Goal: Task Accomplishment & Management: Manage account settings

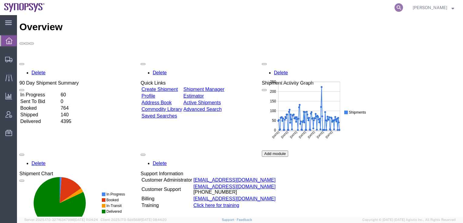
click at [403, 5] on icon at bounding box center [398, 7] width 8 height 8
paste input "56549481"
type input "56549481"
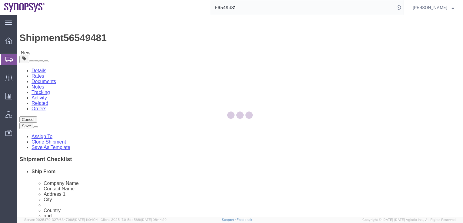
select select
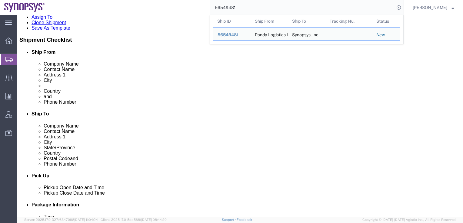
scroll to position [182, 0]
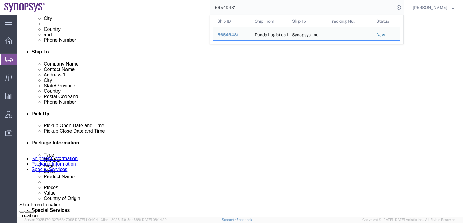
click div "Aug 20 2025 4:44 PM"
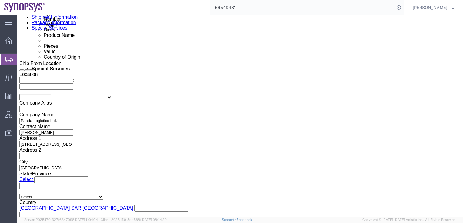
drag, startPoint x: 44, startPoint y: 105, endPoint x: 41, endPoint y: 106, distance: 3.6
click input "5:44 PM"
type input "5:48 PM"
click div "Previous Continue"
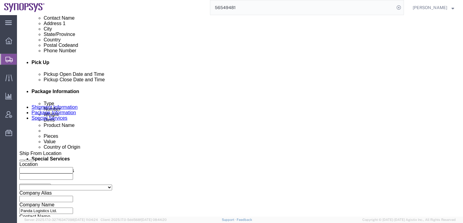
scroll to position [202, 0]
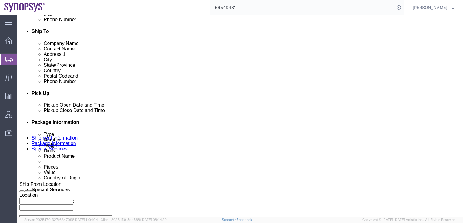
click div "Aug 20 2025 4:44 PM"
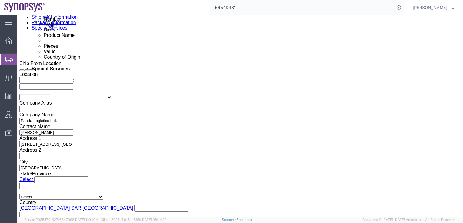
click button "Apply"
click button "Continue"
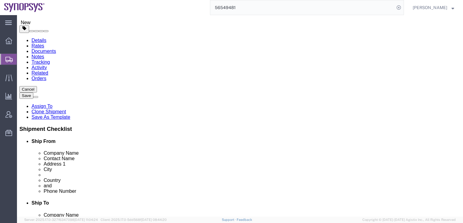
scroll to position [52, 0]
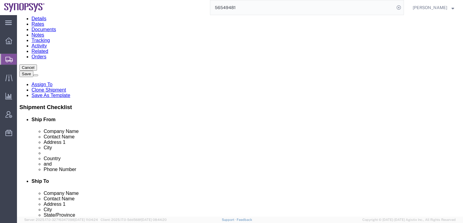
click button "Continue"
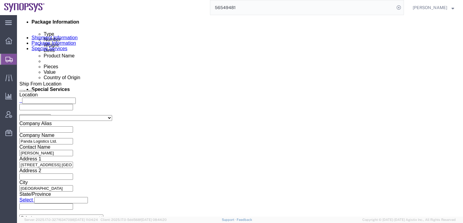
scroll to position [242, 0]
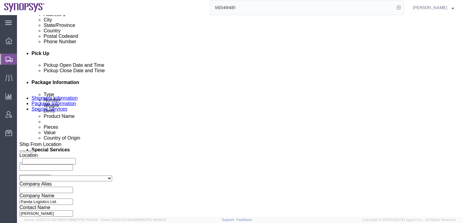
click select "Select Carriage Insurance Paid Carriage Paid To Cost and Freight Cost Insurance…"
select select "EXW"
click select "Select Carriage Insurance Paid Carriage Paid To Cost and Freight Cost Insurance…"
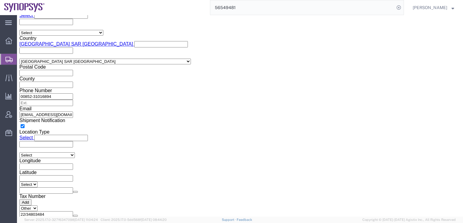
scroll to position [484, 0]
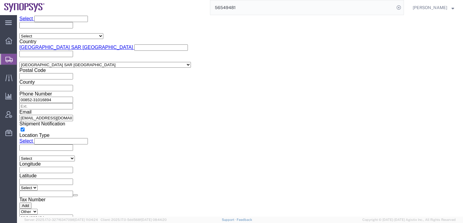
drag, startPoint x: 130, startPoint y: 93, endPoint x: 80, endPoint y: 92, distance: 50.6
click div "freya.xl.du@fit-foxconn.com"
drag, startPoint x: 137, startPoint y: 94, endPoint x: 71, endPoint y: 86, distance: 66.2
click div "zhong-h.he@fit-foxconn.com freya.xl.du@fit-foxconn.com zhong-h.he@fit-foxconn.c…"
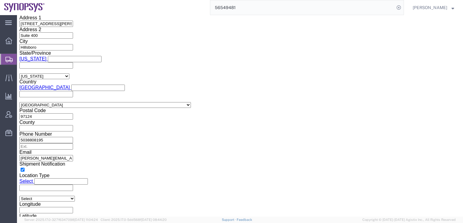
scroll to position [808, 0]
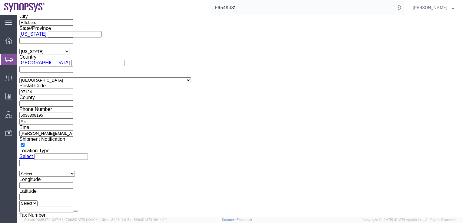
click button "Rate Shipment"
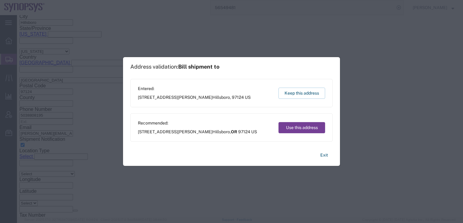
click at [288, 129] on button "Use this address" at bounding box center [301, 127] width 47 height 11
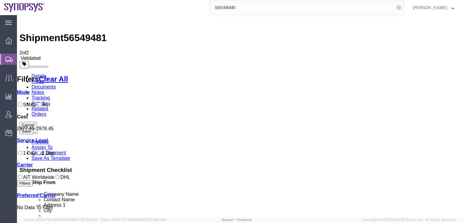
scroll to position [13, 0]
click at [33, 168] on icon at bounding box center [33, 165] width 0 height 5
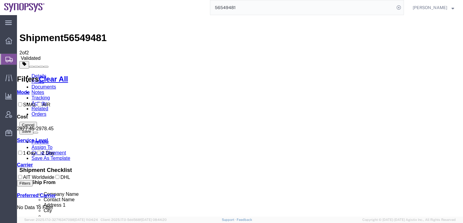
click at [33, 168] on icon at bounding box center [33, 165] width 0 height 5
click at [33, 168] on link "Carrier" at bounding box center [25, 165] width 16 height 5
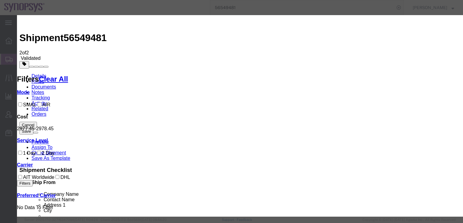
select select "5"
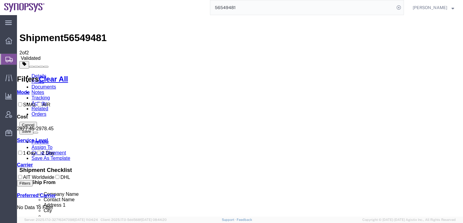
checkbox input "true"
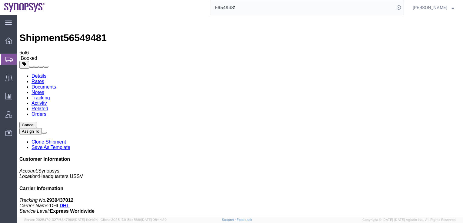
drag, startPoint x: 58, startPoint y: 82, endPoint x: 275, endPoint y: 119, distance: 220.3
checkbox input "true"
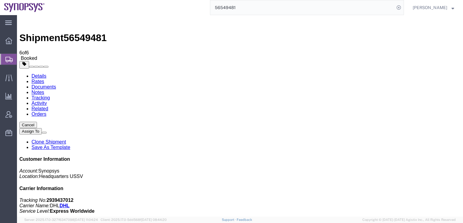
checkbox input "true"
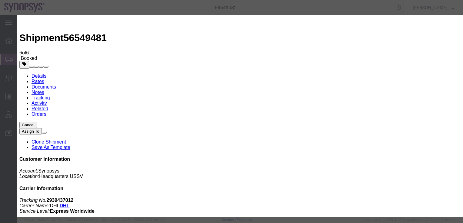
type input "xusun@synopsys.com"
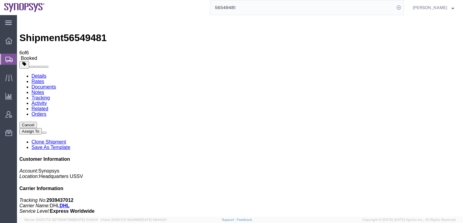
click at [40, 74] on link "Details" at bounding box center [38, 76] width 15 height 5
click div "Leg 1 - Small Parcel"
click at [0, 0] on span "Shipment Manager" at bounding box center [0, 0] width 0 height 0
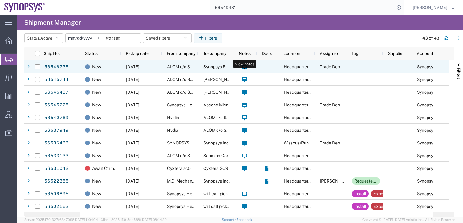
click at [247, 68] on span at bounding box center [244, 67] width 6 height 13
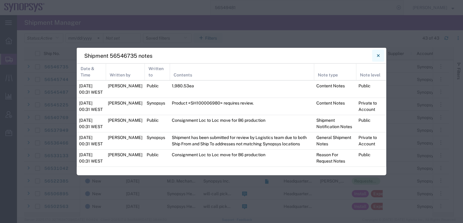
click at [377, 57] on icon "Close" at bounding box center [378, 55] width 3 height 7
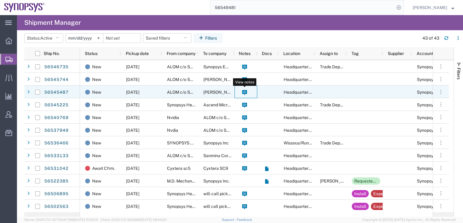
click at [246, 91] on icon at bounding box center [244, 92] width 5 height 5
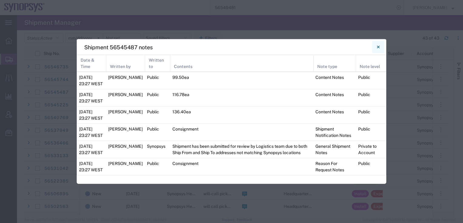
click at [378, 46] on icon "Close" at bounding box center [378, 47] width 3 height 7
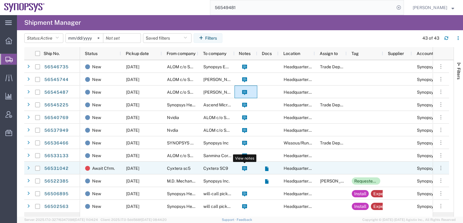
click at [243, 170] on icon at bounding box center [244, 169] width 5 height 5
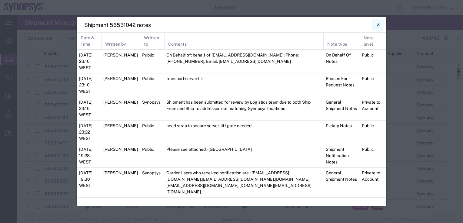
click at [379, 28] on icon "Close" at bounding box center [378, 24] width 3 height 7
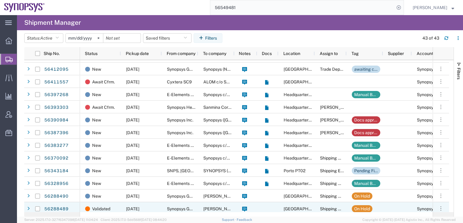
scroll to position [395, 0]
